Goal: Entertainment & Leisure: Consume media (video, audio)

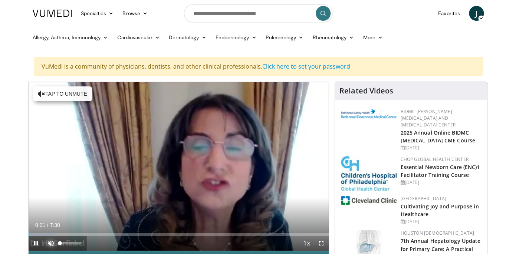
click at [52, 241] on span "Video Player" at bounding box center [50, 243] width 15 height 15
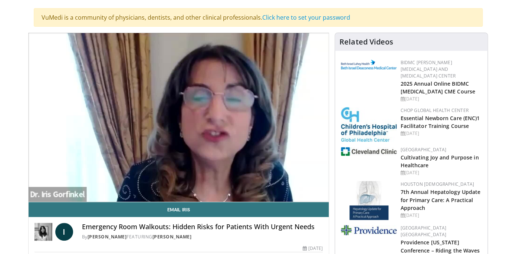
scroll to position [51, 0]
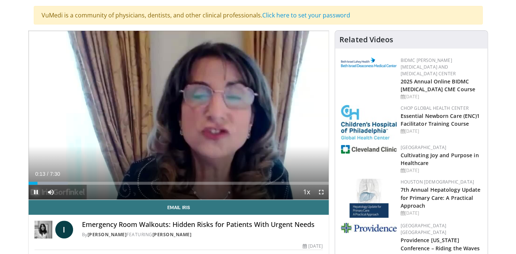
drag, startPoint x: 34, startPoint y: 185, endPoint x: 29, endPoint y: 185, distance: 5.9
click at [29, 185] on span "Video Player" at bounding box center [36, 192] width 15 height 15
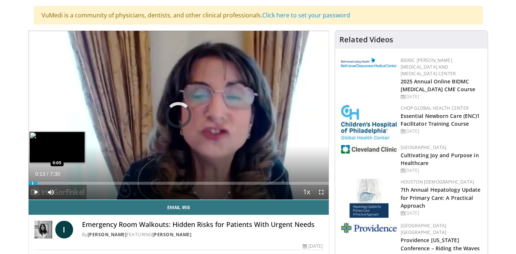
click at [32, 183] on div "0:13" at bounding box center [33, 183] width 9 height 3
click at [32, 183] on div "0:05" at bounding box center [31, 183] width 4 height 3
click at [32, 183] on div "Loaded : 13.20% 0:05 0:05" at bounding box center [179, 183] width 300 height 3
click at [31, 183] on div "Progress Bar" at bounding box center [31, 183] width 1 height 3
click at [30, 183] on div "Loaded : 13.20% 0:03 0:03" at bounding box center [179, 183] width 300 height 3
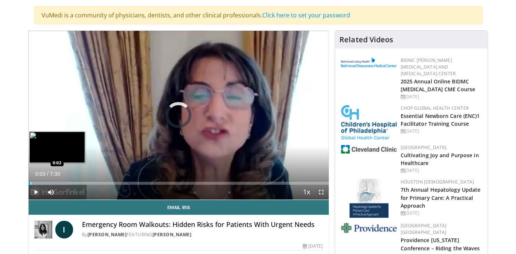
click at [30, 183] on div "Progress Bar" at bounding box center [30, 183] width 1 height 3
click at [30, 183] on div "0:02" at bounding box center [30, 183] width 2 height 3
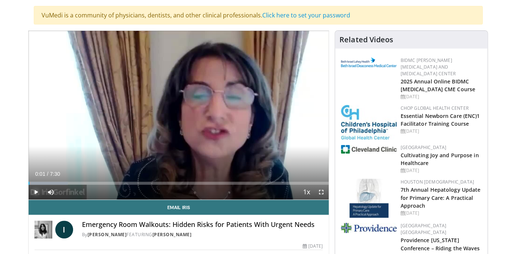
click at [35, 191] on span "Video Player" at bounding box center [36, 192] width 15 height 15
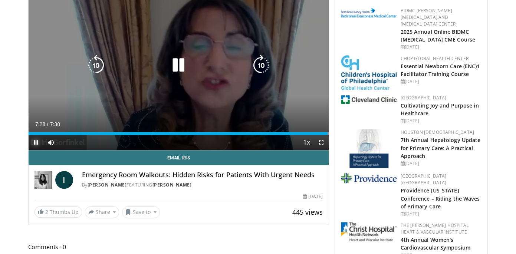
scroll to position [103, 0]
